Goal: Task Accomplishment & Management: Manage account settings

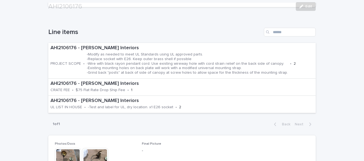
scroll to position [176, 0]
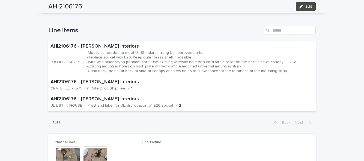
click at [310, 8] on span "Edit" at bounding box center [308, 7] width 7 height 4
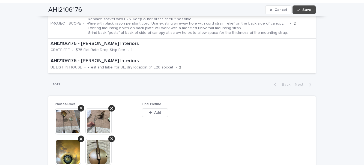
scroll to position [233, 0]
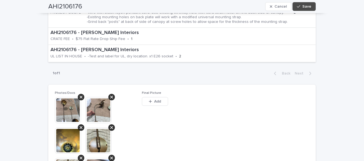
click at [155, 99] on button "Add" at bounding box center [155, 101] width 26 height 9
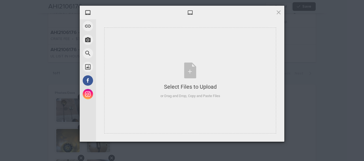
click at [217, 108] on div "Select Files to Upload or Drag and Drop, Copy and Paste Files" at bounding box center [190, 81] width 172 height 106
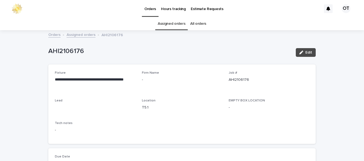
click at [310, 51] on span "Edit" at bounding box center [308, 53] width 7 height 4
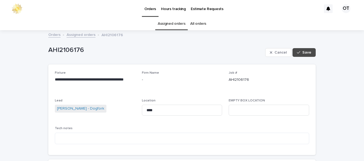
scroll to position [5, 0]
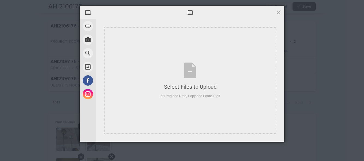
click at [210, 94] on div "or Drag and Drop, Copy and Paste Files" at bounding box center [190, 95] width 60 height 5
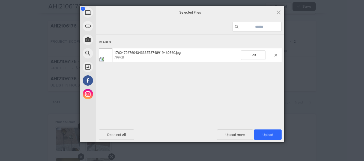
click at [273, 136] on span "Upload 1" at bounding box center [268, 135] width 28 height 10
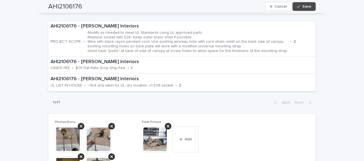
click at [304, 7] on span "Save" at bounding box center [306, 7] width 9 height 4
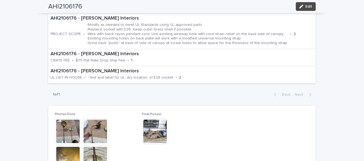
scroll to position [177, 0]
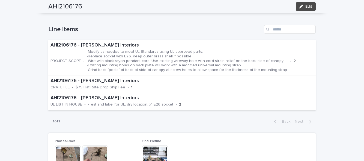
click at [308, 7] on span "Edit" at bounding box center [308, 7] width 7 height 4
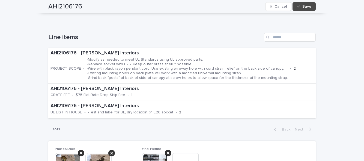
scroll to position [204, 0]
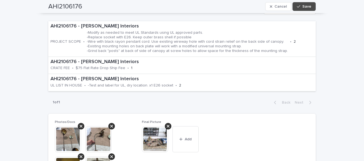
click at [185, 145] on button "Add" at bounding box center [185, 139] width 26 height 26
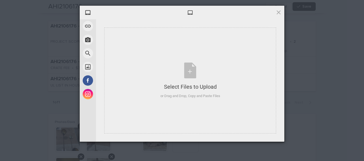
click at [209, 105] on div "Select Files to Upload or Drag and Drop, Copy and Paste Files" at bounding box center [190, 81] width 172 height 106
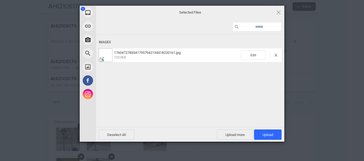
click at [270, 135] on span "Upload 1" at bounding box center [267, 135] width 11 height 4
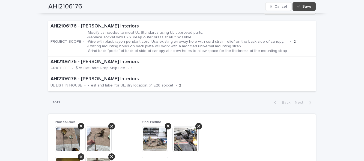
click at [299, 10] on button "Save" at bounding box center [303, 6] width 23 height 9
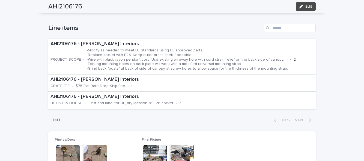
scroll to position [178, 0]
